Goal: Navigation & Orientation: Find specific page/section

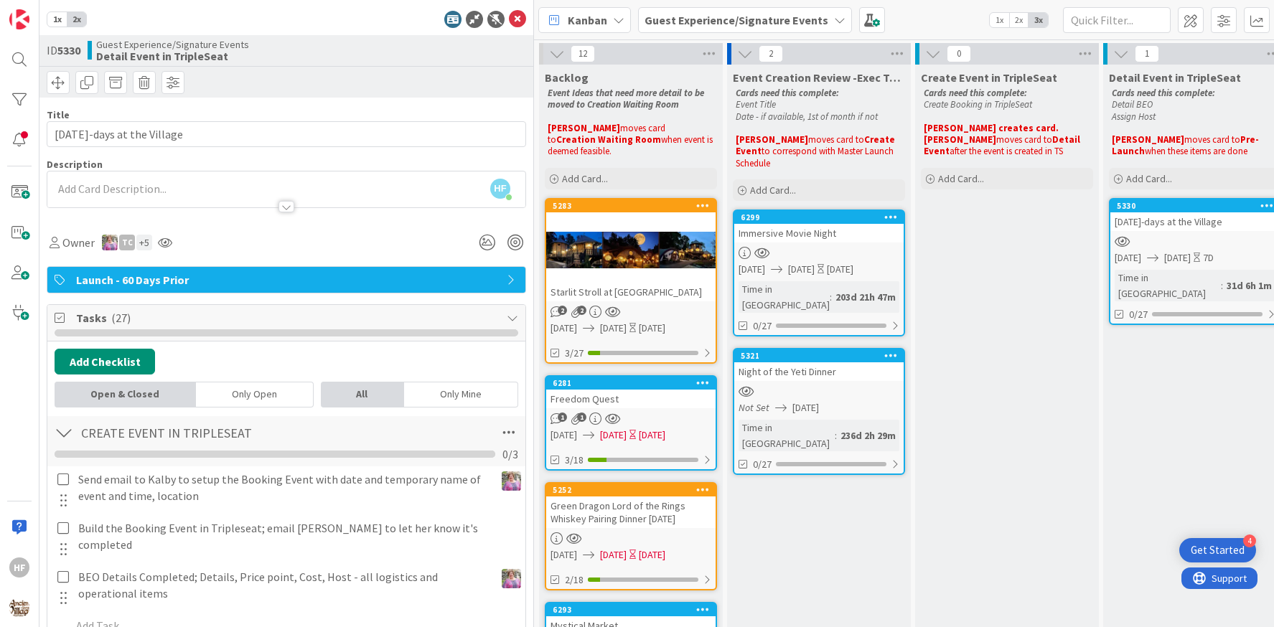
scroll to position [167, 0]
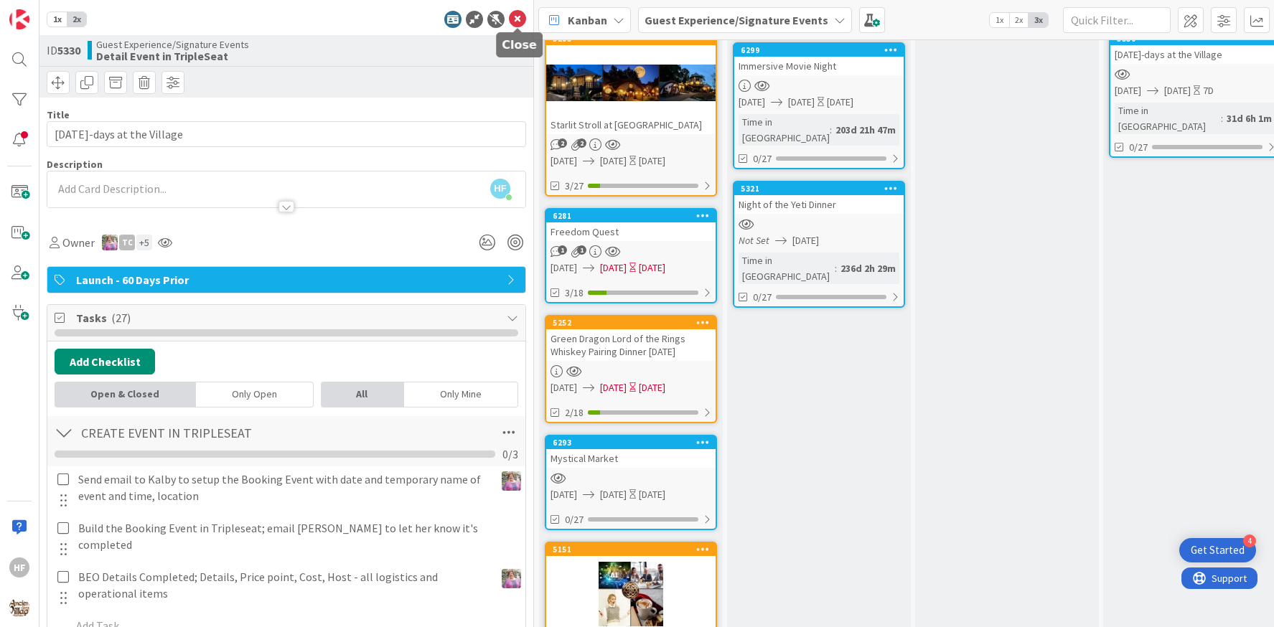
click at [513, 17] on icon at bounding box center [517, 19] width 17 height 17
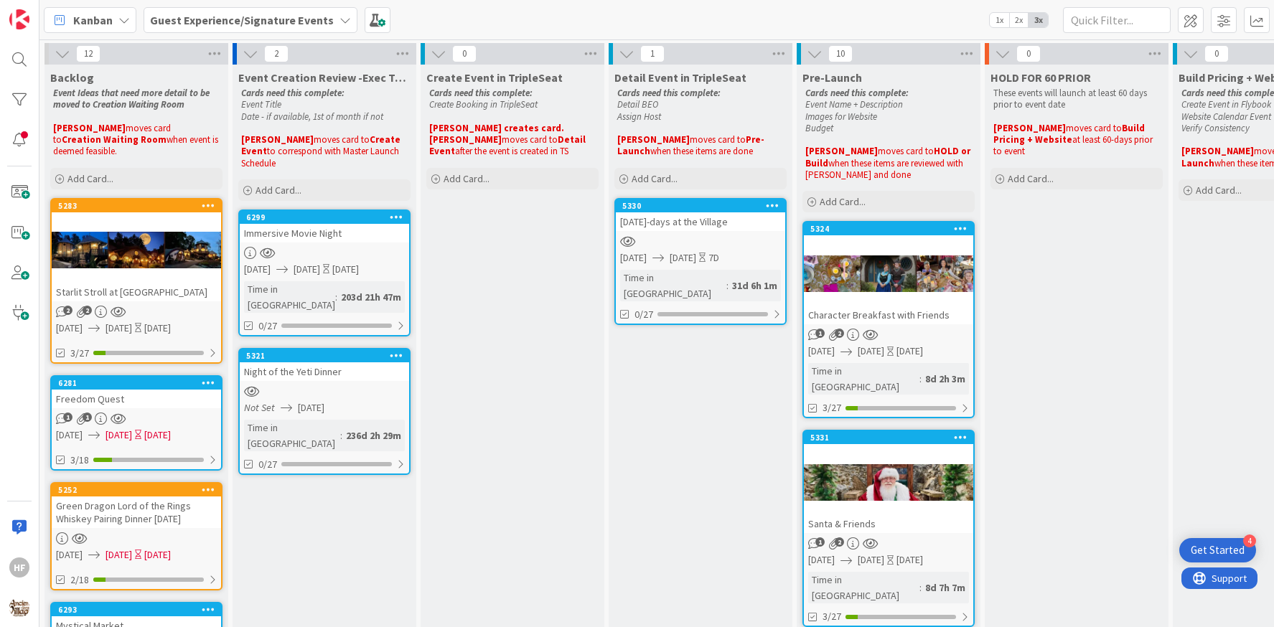
click at [287, 19] on b "Guest Experience/Signature Events" at bounding box center [242, 20] width 184 height 14
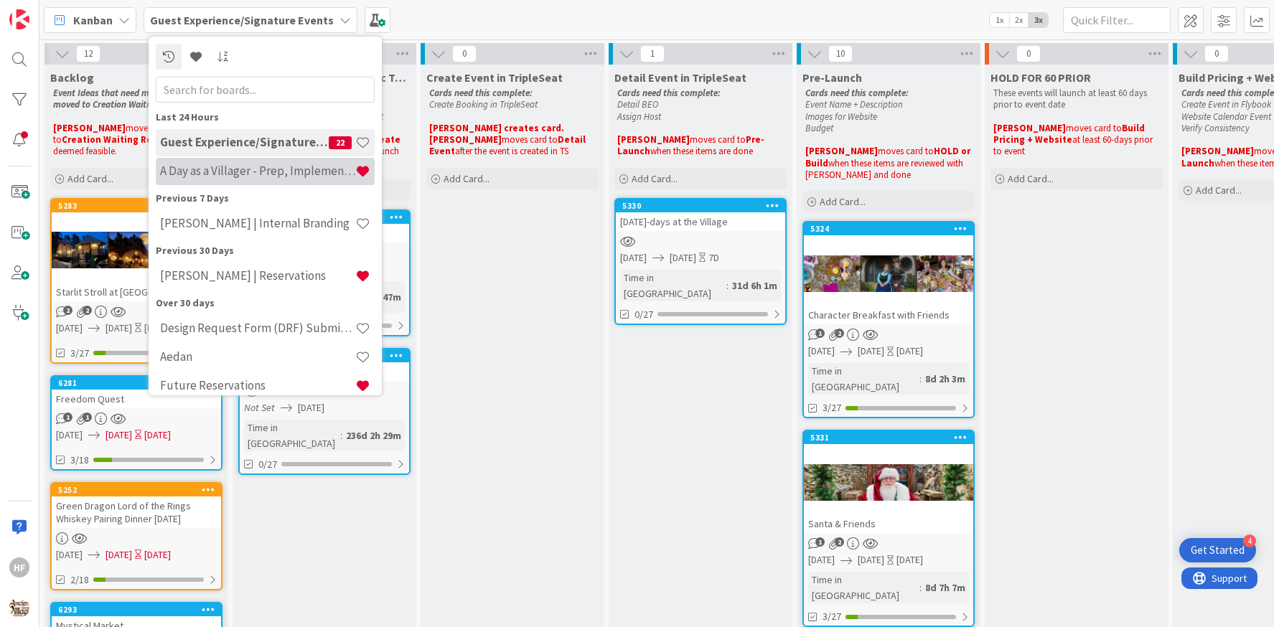
click at [272, 182] on div "A Day as a Villager - Prep, Implement and Execute" at bounding box center [265, 171] width 219 height 27
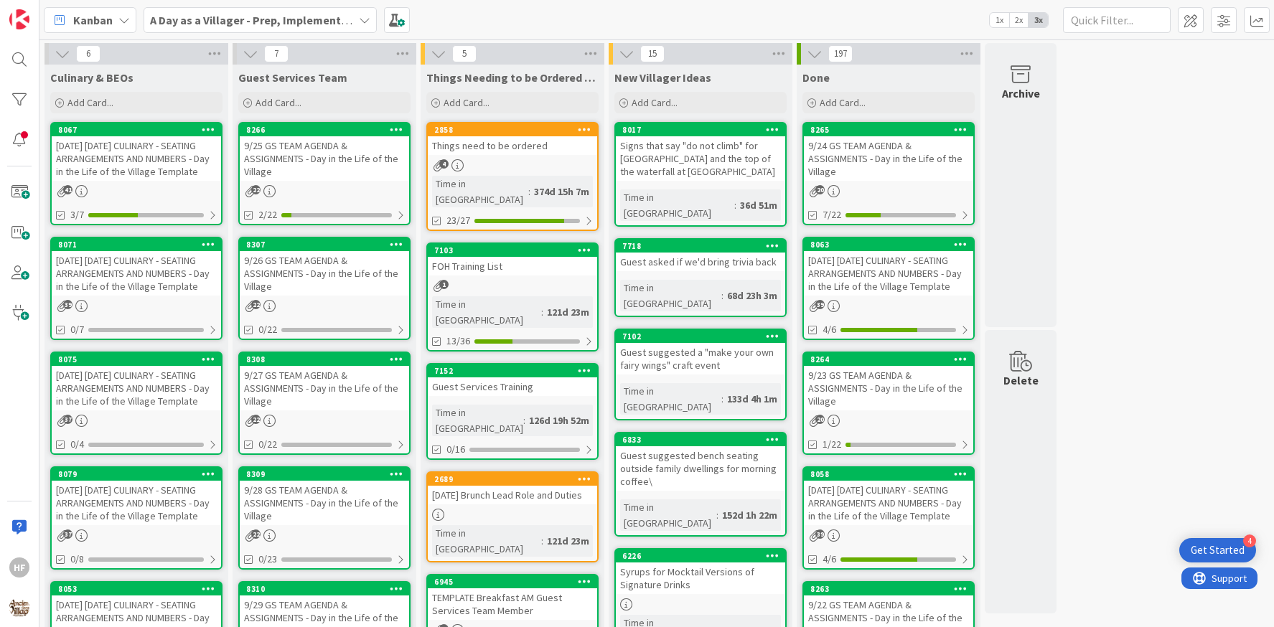
click at [165, 288] on div "[DATE] [DATE] CULINARY - SEATING ARRANGEMENTS AND NUMBERS - Day in the Life of …" at bounding box center [136, 273] width 169 height 44
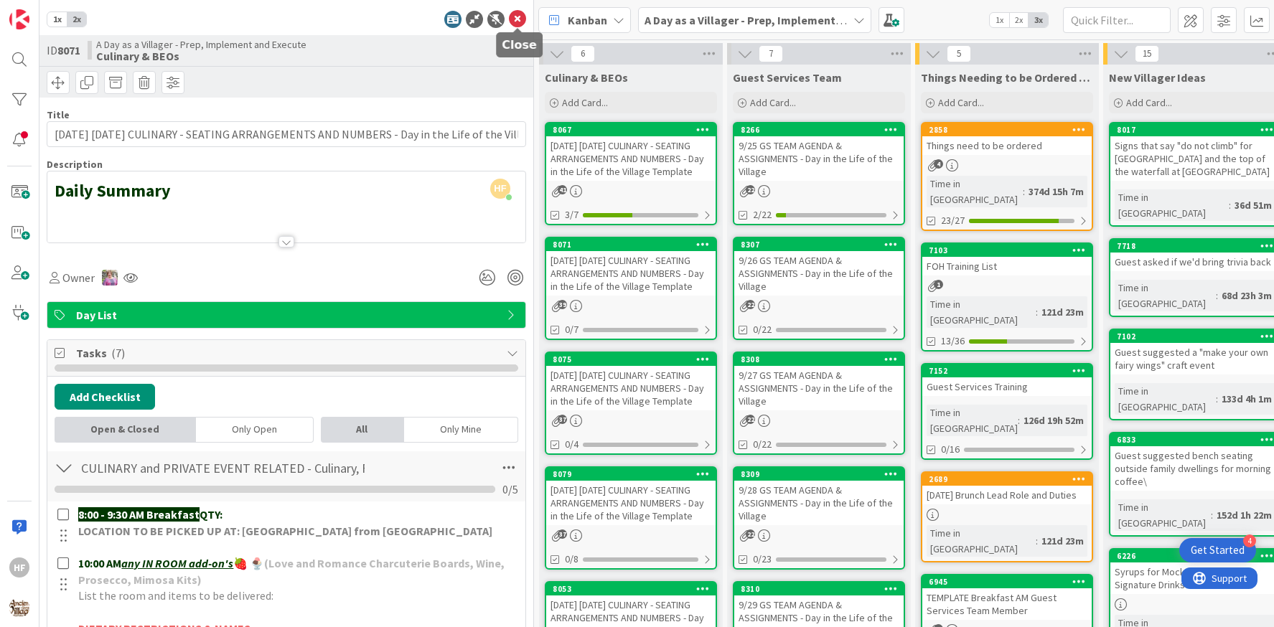
click at [524, 19] on icon at bounding box center [517, 19] width 17 height 17
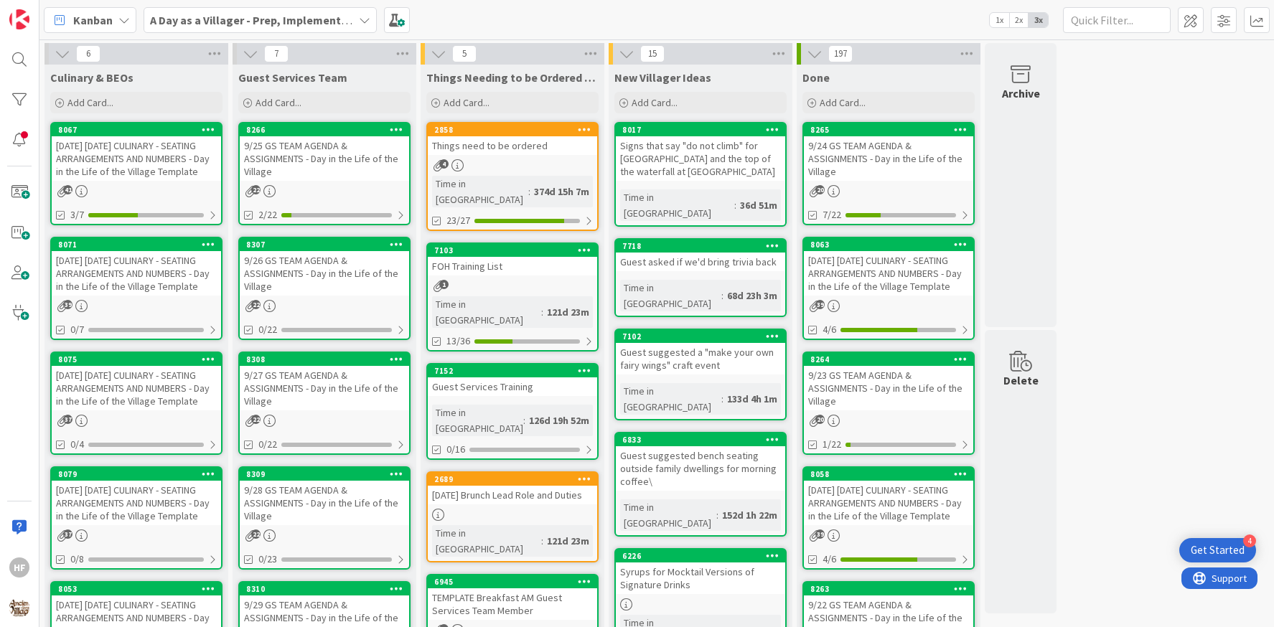
click at [174, 288] on div "[DATE] [DATE] CULINARY - SEATING ARRANGEMENTS AND NUMBERS - Day in the Life of …" at bounding box center [136, 273] width 169 height 44
